Goal: Transaction & Acquisition: Obtain resource

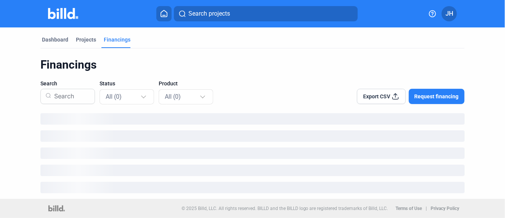
click at [204, 14] on span "Search projects" at bounding box center [210, 13] width 42 height 9
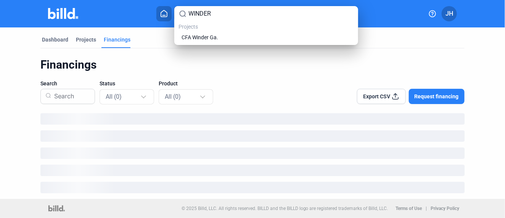
type input "WINDER"
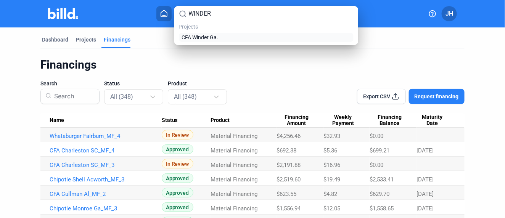
click at [202, 37] on span "CFA Winder Ga." at bounding box center [200, 38] width 37 height 8
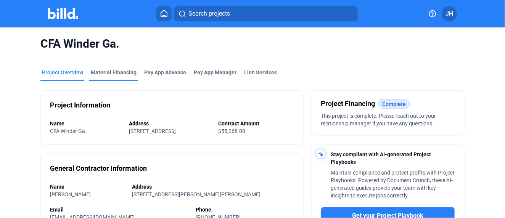
click at [103, 71] on div "Material Financing" at bounding box center [114, 73] width 46 height 8
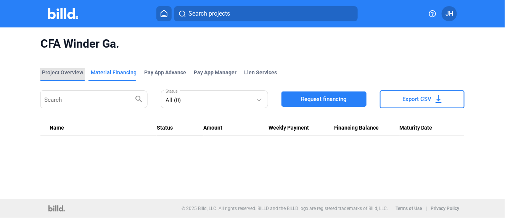
click at [64, 73] on div "Project Overview" at bounding box center [62, 73] width 41 height 8
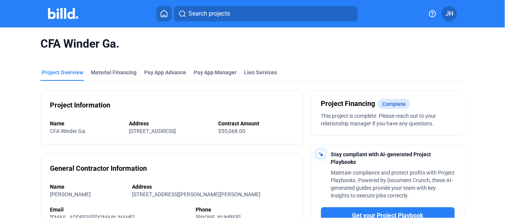
click at [192, 12] on span "Search projects" at bounding box center [210, 13] width 42 height 9
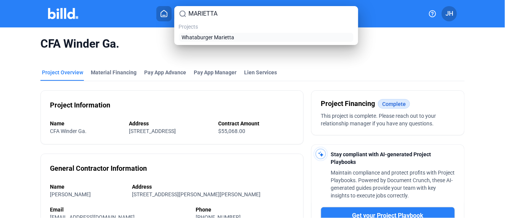
type input "MARIETTA"
click at [198, 35] on span "Whataburger Marietta" at bounding box center [208, 38] width 53 height 8
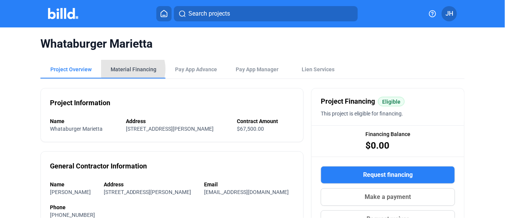
click at [127, 69] on div "Material Financing" at bounding box center [134, 70] width 46 height 8
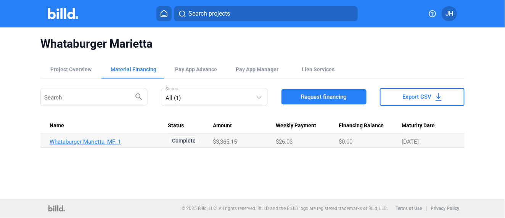
click at [108, 143] on link "Whataburger Marietta_MF_1" at bounding box center [106, 142] width 112 height 7
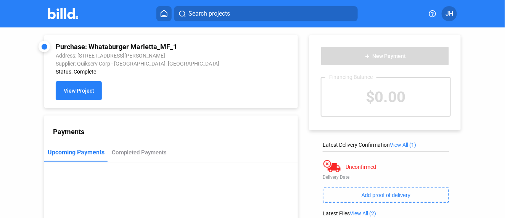
click at [81, 89] on span "View Project" at bounding box center [79, 91] width 31 height 6
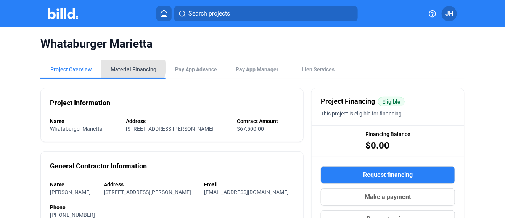
click at [130, 68] on div "Material Financing" at bounding box center [134, 70] width 46 height 8
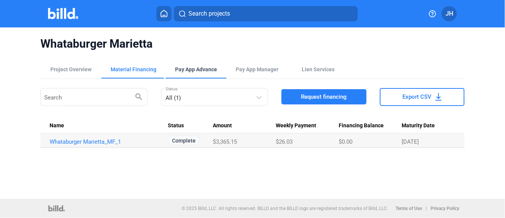
click at [197, 68] on div "Pay App Advance" at bounding box center [196, 70] width 42 height 8
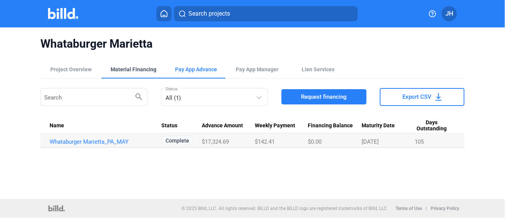
click at [134, 68] on div "Material Financing" at bounding box center [134, 70] width 46 height 8
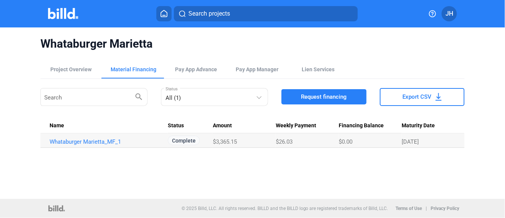
click at [339, 97] on span "Request financing" at bounding box center [324, 97] width 46 height 8
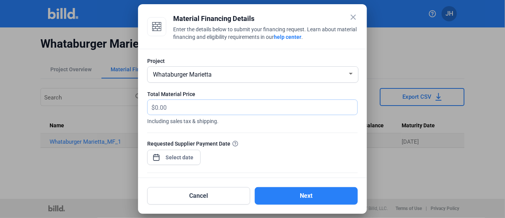
click at [169, 111] on input "text" at bounding box center [252, 107] width 194 height 15
click at [171, 107] on input "text" at bounding box center [256, 107] width 203 height 15
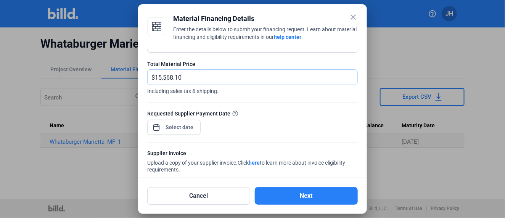
scroll to position [42, 0]
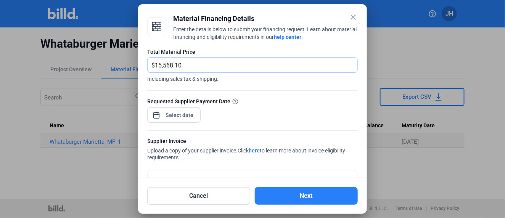
type input "15,568.10"
click at [178, 115] on div "close Material Financing Details Enter the details below to submit your financi…" at bounding box center [252, 109] width 505 height 218
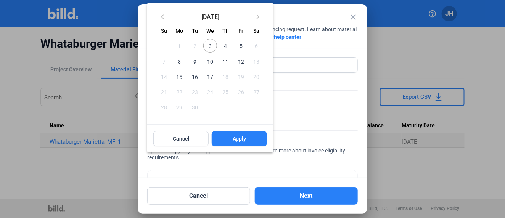
click at [209, 60] on span "10" at bounding box center [210, 61] width 14 height 14
click at [250, 139] on button "Apply" at bounding box center [239, 138] width 55 height 15
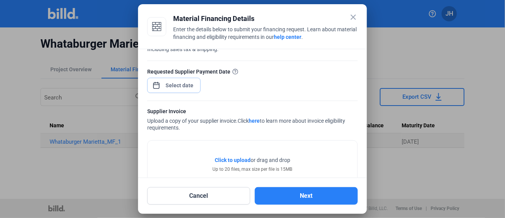
scroll to position [95, 0]
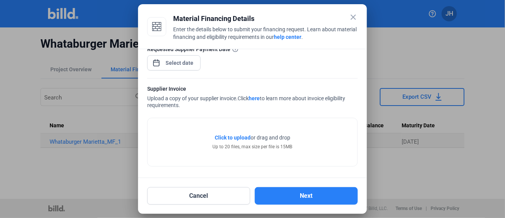
click at [234, 136] on span "Click to upload" at bounding box center [233, 138] width 36 height 6
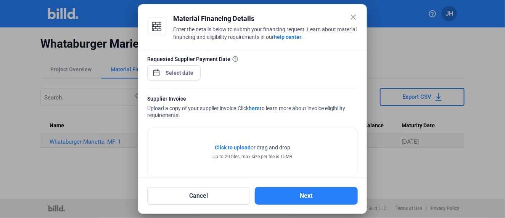
scroll to position [123, 0]
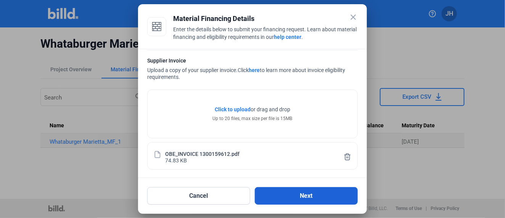
click at [305, 194] on button "Next" at bounding box center [306, 196] width 103 height 18
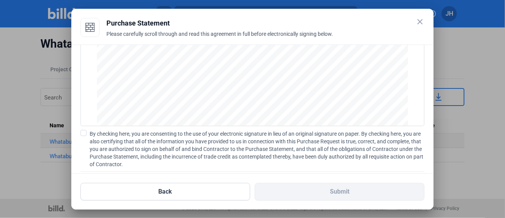
scroll to position [110, 0]
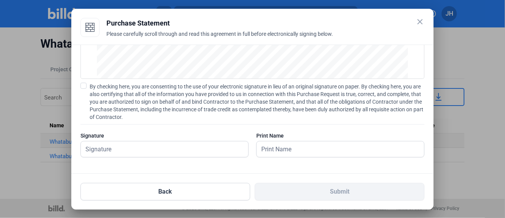
click at [87, 86] on label "By checking here, you are consenting to the use of your electronic signature in…" at bounding box center [253, 102] width 344 height 38
click at [0, 0] on input "By checking here, you are consenting to the use of your electronic signature in…" at bounding box center [0, 0] width 0 height 0
click at [118, 153] on input "text" at bounding box center [165, 150] width 168 height 16
type input "[PERSON_NAME]"
click at [284, 150] on input "text" at bounding box center [336, 150] width 159 height 16
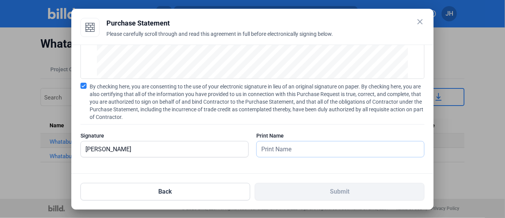
type input "[PERSON_NAME]"
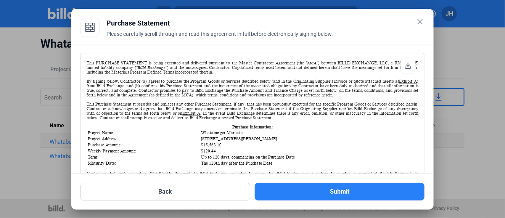
scroll to position [42, 0]
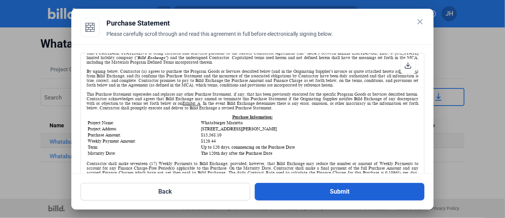
click at [318, 189] on button "Submit" at bounding box center [340, 192] width 170 height 18
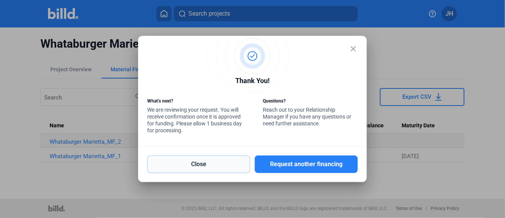
click at [213, 158] on button "Close" at bounding box center [198, 165] width 103 height 18
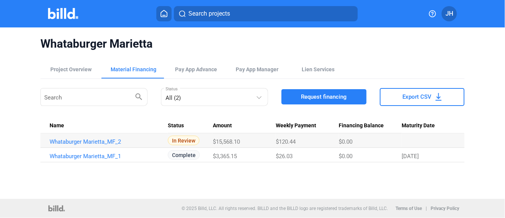
click at [49, 16] on img at bounding box center [63, 13] width 30 height 11
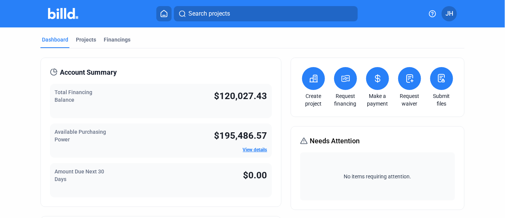
click at [163, 13] on icon at bounding box center [164, 13] width 8 height 7
click at [123, 41] on div "Financings" at bounding box center [117, 40] width 27 height 8
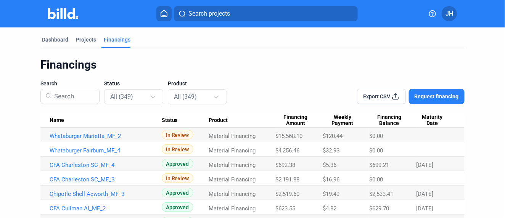
click at [166, 11] on icon at bounding box center [164, 13] width 8 height 7
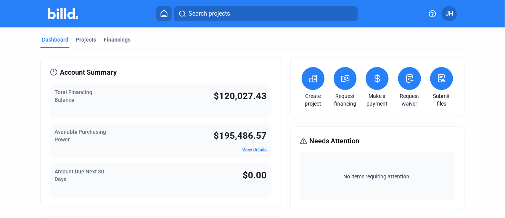
click at [204, 10] on span "Search projects" at bounding box center [210, 13] width 42 height 9
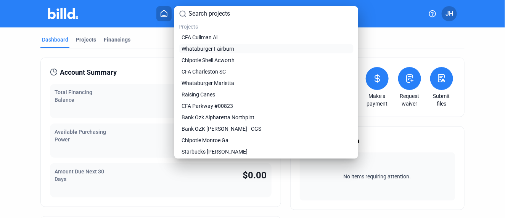
click at [209, 48] on span "Whataburger Fairburn" at bounding box center [208, 49] width 53 height 8
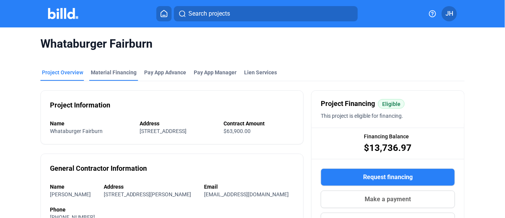
click at [108, 70] on div "Material Financing" at bounding box center [114, 73] width 46 height 8
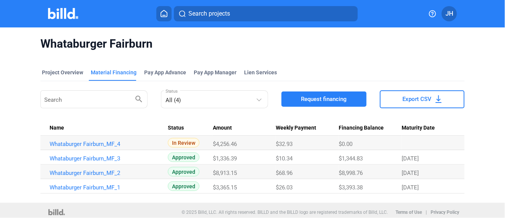
click at [323, 102] on span "Request financing" at bounding box center [324, 99] width 46 height 8
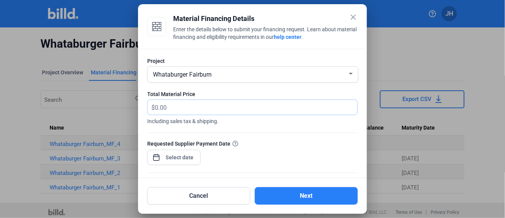
click at [166, 106] on input "text" at bounding box center [252, 107] width 194 height 15
type input "533.99"
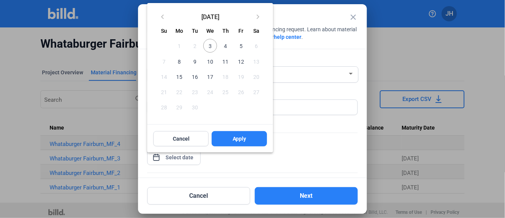
click at [173, 157] on div "close Material Financing Details Enter the details below to submit your financi…" at bounding box center [252, 109] width 505 height 218
click at [210, 61] on span "10" at bounding box center [210, 61] width 14 height 14
click at [225, 60] on span "11" at bounding box center [226, 61] width 14 height 14
click at [240, 138] on span "Apply" at bounding box center [240, 139] width 14 height 8
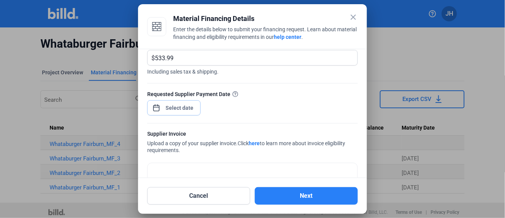
scroll to position [85, 0]
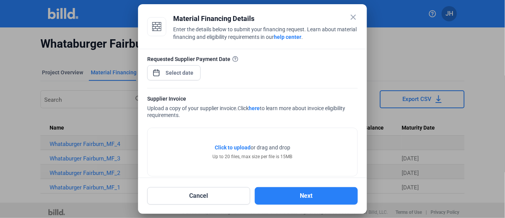
click at [231, 148] on span "Click to upload" at bounding box center [233, 148] width 36 height 6
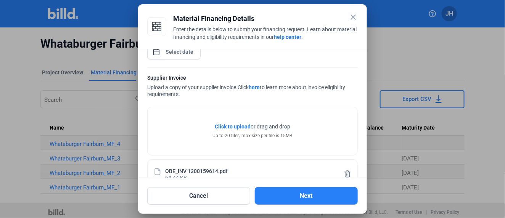
scroll to position [123, 0]
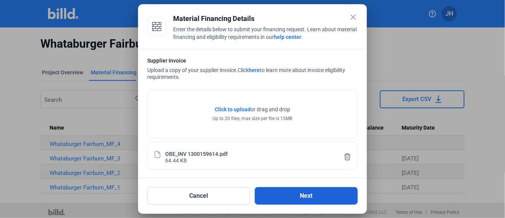
click at [300, 194] on button "Next" at bounding box center [306, 196] width 103 height 18
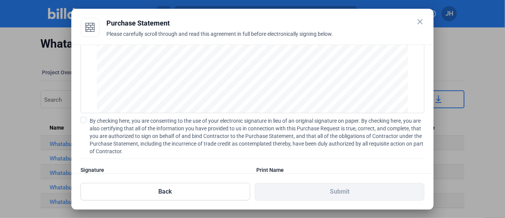
scroll to position [110, 0]
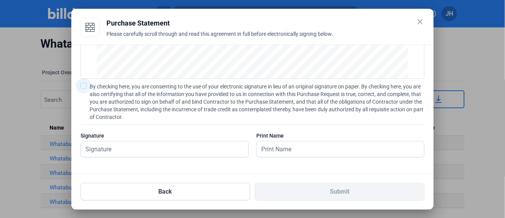
click at [86, 85] on span at bounding box center [84, 86] width 6 height 6
click at [0, 0] on input "By checking here, you are consenting to the use of your electronic signature in…" at bounding box center [0, 0] width 0 height 0
click at [110, 148] on input "text" at bounding box center [165, 150] width 168 height 16
type input "[PERSON_NAME]"
click at [304, 152] on input "text" at bounding box center [341, 150] width 168 height 16
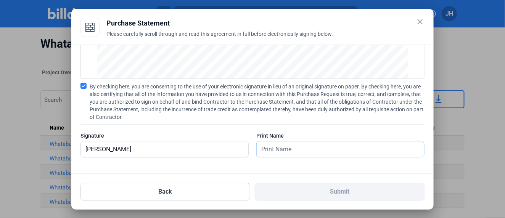
type input "[PERSON_NAME]"
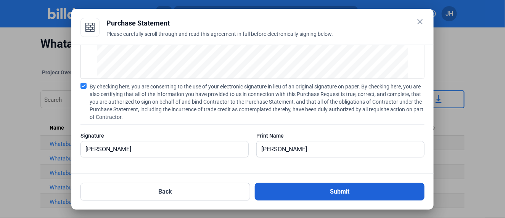
click at [350, 195] on button "Submit" at bounding box center [340, 192] width 170 height 18
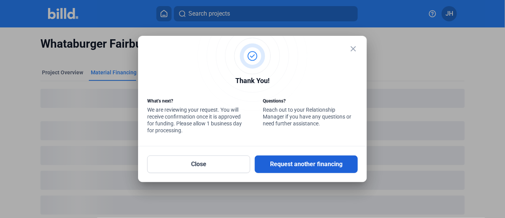
click at [299, 167] on button "Request another financing" at bounding box center [306, 165] width 103 height 18
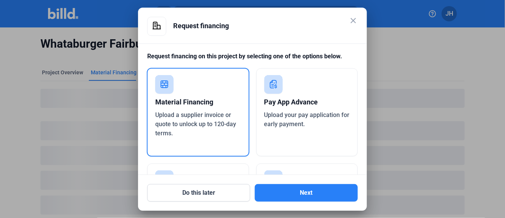
click at [183, 99] on div "Material Financing" at bounding box center [198, 102] width 86 height 17
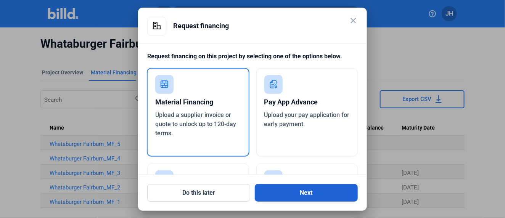
click at [312, 196] on button "Next" at bounding box center [306, 193] width 103 height 18
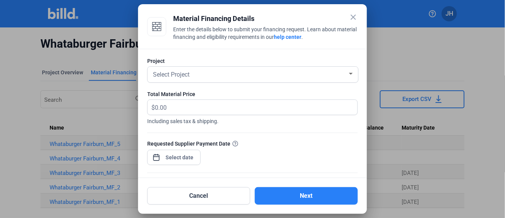
click at [189, 74] on span "Select Project" at bounding box center [171, 74] width 37 height 7
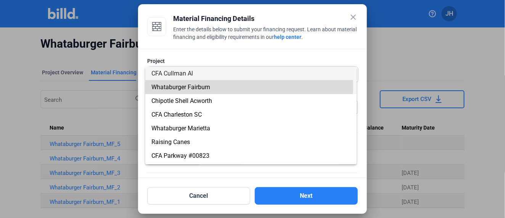
click at [189, 86] on span "Whataburger Fairburn" at bounding box center [181, 87] width 59 height 7
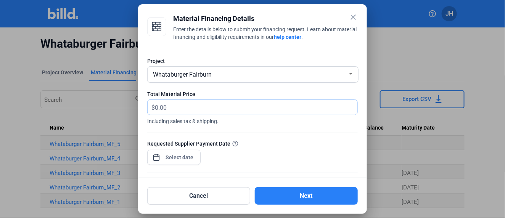
click at [168, 107] on input "text" at bounding box center [252, 107] width 194 height 15
type input "16,496.21"
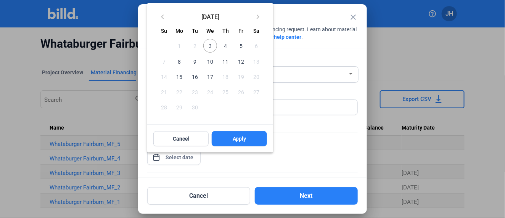
click at [180, 159] on div "close Material Financing Details Enter the details below to submit your financi…" at bounding box center [252, 109] width 505 height 218
click at [239, 61] on span "12" at bounding box center [241, 61] width 14 height 14
click at [234, 139] on span "Apply" at bounding box center [240, 139] width 14 height 8
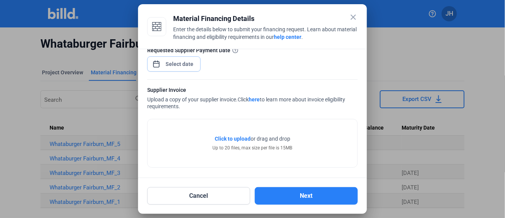
scroll to position [95, 0]
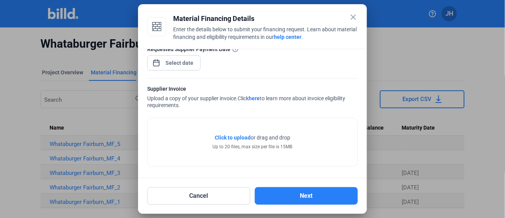
click at [240, 136] on span "Click to upload" at bounding box center [233, 138] width 36 height 6
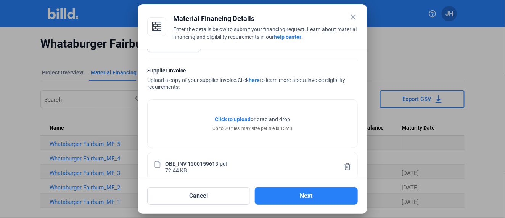
scroll to position [123, 0]
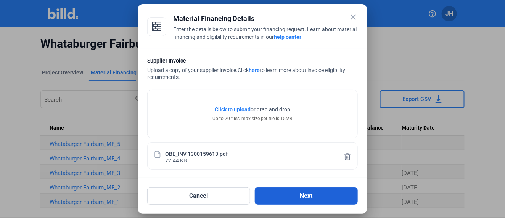
click at [304, 192] on button "Next" at bounding box center [306, 196] width 103 height 18
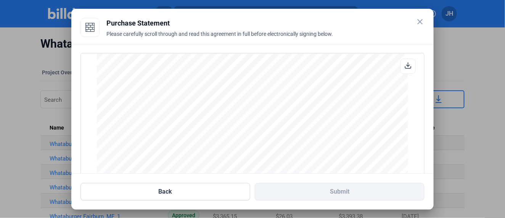
scroll to position [110, 0]
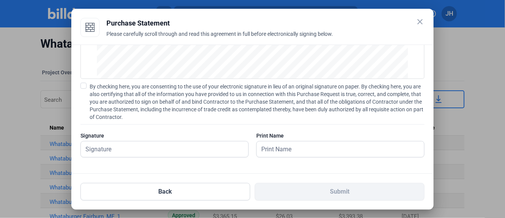
click at [84, 86] on span at bounding box center [84, 86] width 6 height 6
click at [0, 0] on input "By checking here, you are consenting to the use of your electronic signature in…" at bounding box center [0, 0] width 0 height 0
click at [119, 151] on input "text" at bounding box center [160, 150] width 159 height 16
type input "[PERSON_NAME]"
click at [320, 154] on input "text" at bounding box center [341, 150] width 168 height 16
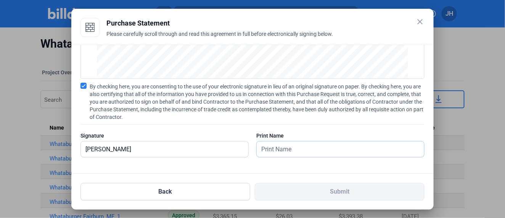
type input "[PERSON_NAME]"
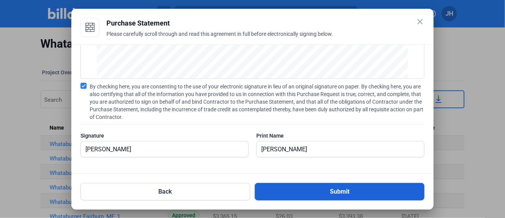
click at [352, 190] on button "Submit" at bounding box center [340, 192] width 170 height 18
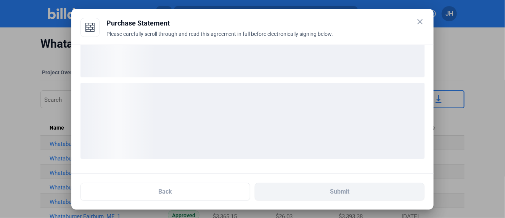
scroll to position [52, 0]
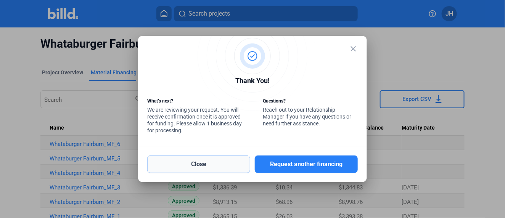
click at [184, 160] on button "Close" at bounding box center [198, 165] width 103 height 18
